Goal: Find contact information: Find contact information

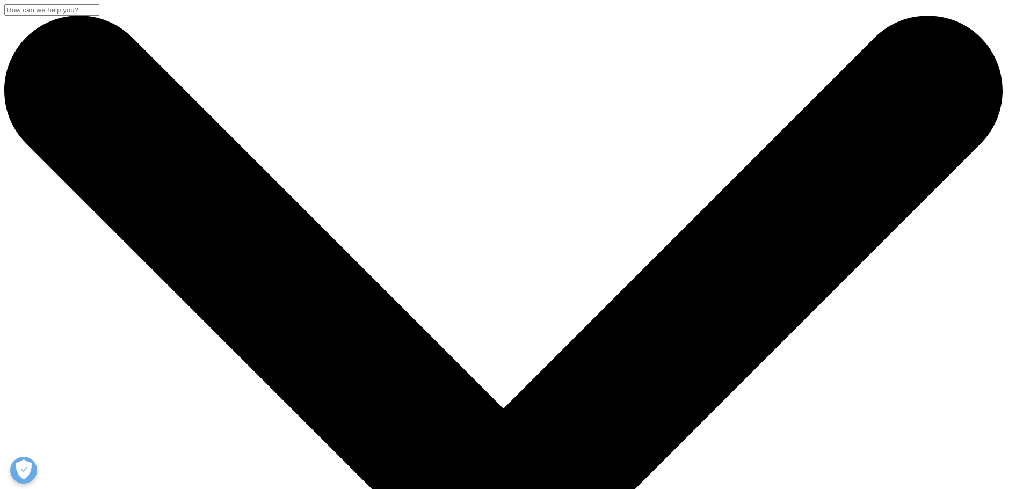
scroll to position [376, 0]
drag, startPoint x: 876, startPoint y: 254, endPoint x: 894, endPoint y: 229, distance: 30.7
drag, startPoint x: 144, startPoint y: 356, endPoint x: 243, endPoint y: 253, distance: 142.8
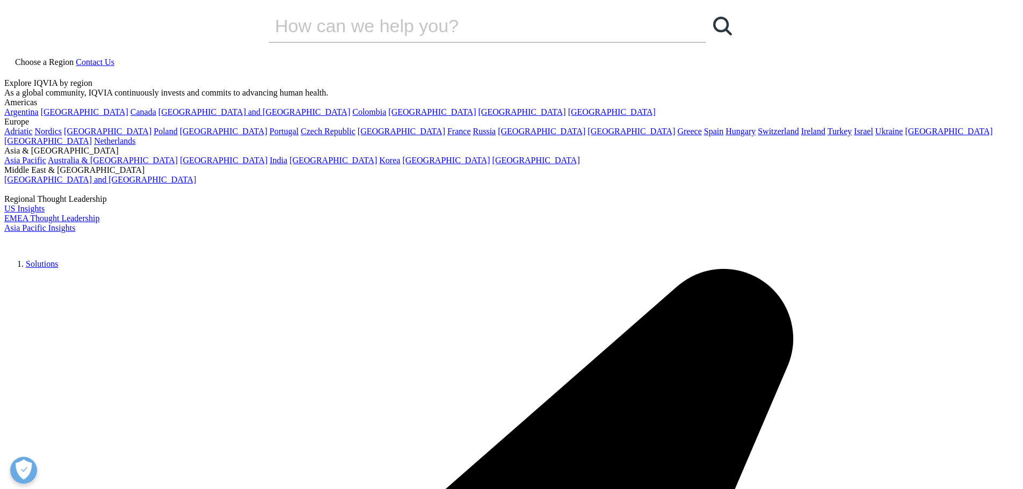
scroll to position [0, 0]
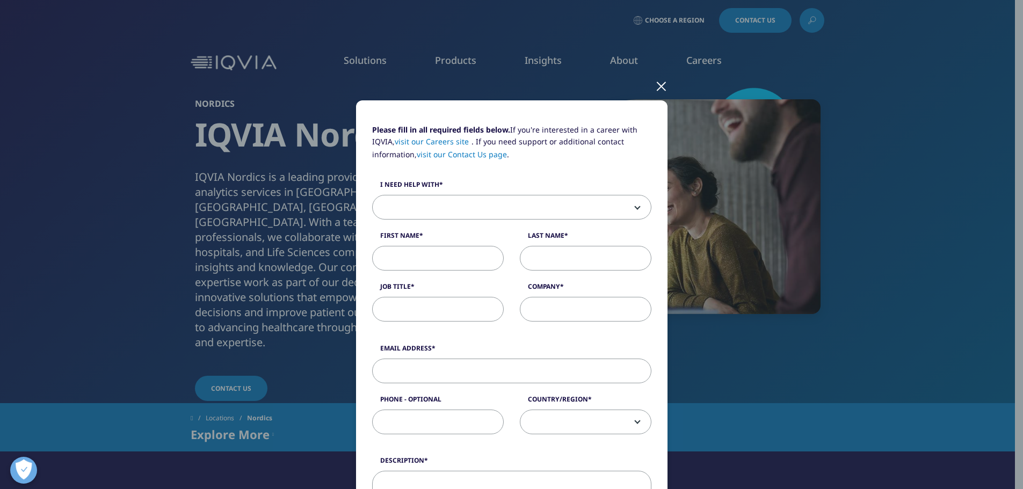
click at [550, 61] on div "Please fill in all required fields below. If you're interested in a career with…" at bounding box center [511, 446] width 633 height 893
click at [658, 85] on div at bounding box center [661, 86] width 12 height 30
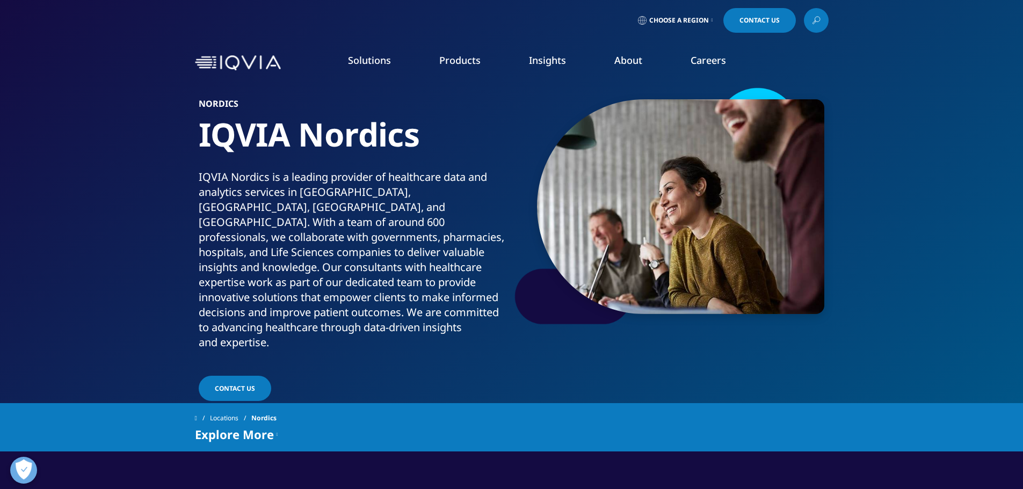
click at [711, 19] on icon at bounding box center [712, 20] width 2 height 4
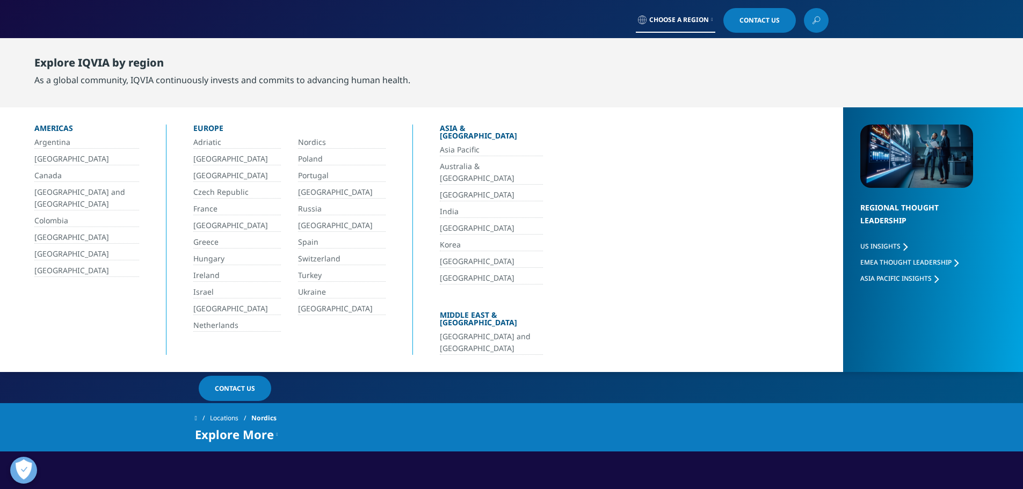
click at [320, 145] on link "Nordics" at bounding box center [342, 142] width 88 height 12
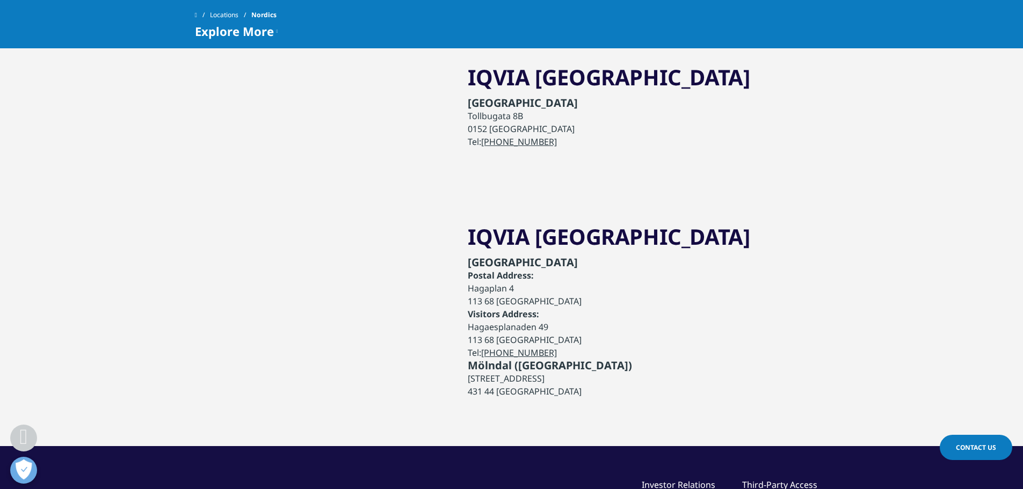
scroll to position [2845, 0]
